Goal: Find contact information: Find contact information

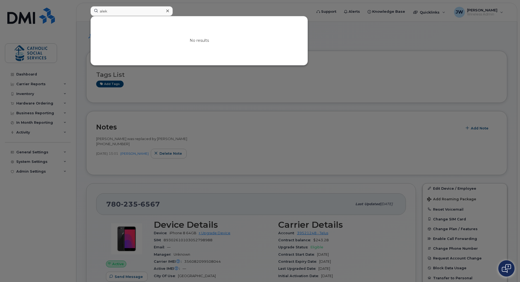
click at [119, 12] on input "alek" at bounding box center [131, 11] width 82 height 10
type input "toms"
click at [236, 136] on div at bounding box center [260, 141] width 520 height 282
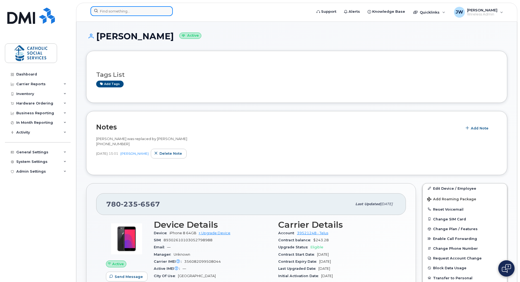
click at [125, 12] on input at bounding box center [131, 11] width 82 height 10
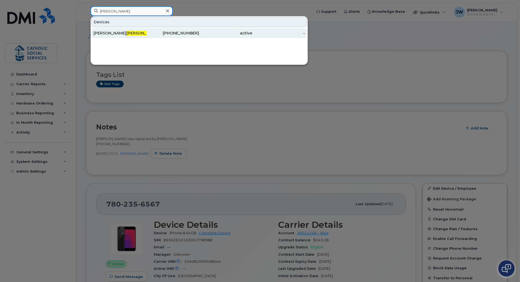
type input "[PERSON_NAME]"
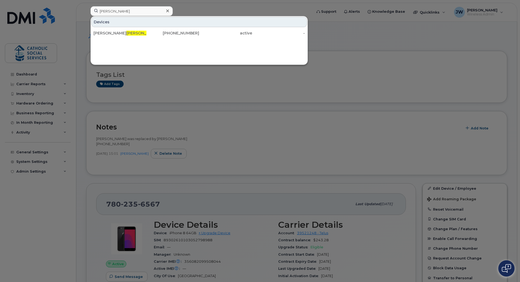
drag, startPoint x: 195, startPoint y: 33, endPoint x: 157, endPoint y: 110, distance: 85.7
click at [195, 33] on div "780-839-9306" at bounding box center [172, 32] width 53 height 5
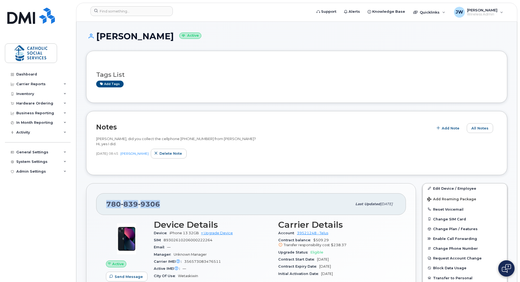
drag, startPoint x: 166, startPoint y: 203, endPoint x: 103, endPoint y: 204, distance: 63.0
click at [103, 204] on div "[PHONE_NUMBER] Last updated [DATE]" at bounding box center [251, 204] width 310 height 22
copy span "[PHONE_NUMBER]"
